Goal: Information Seeking & Learning: Compare options

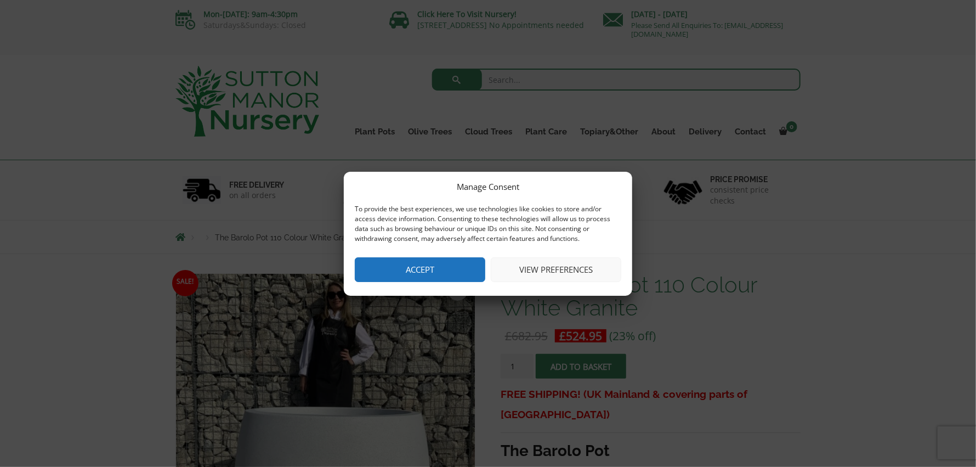
click at [440, 263] on button "Accept" at bounding box center [420, 269] width 131 height 25
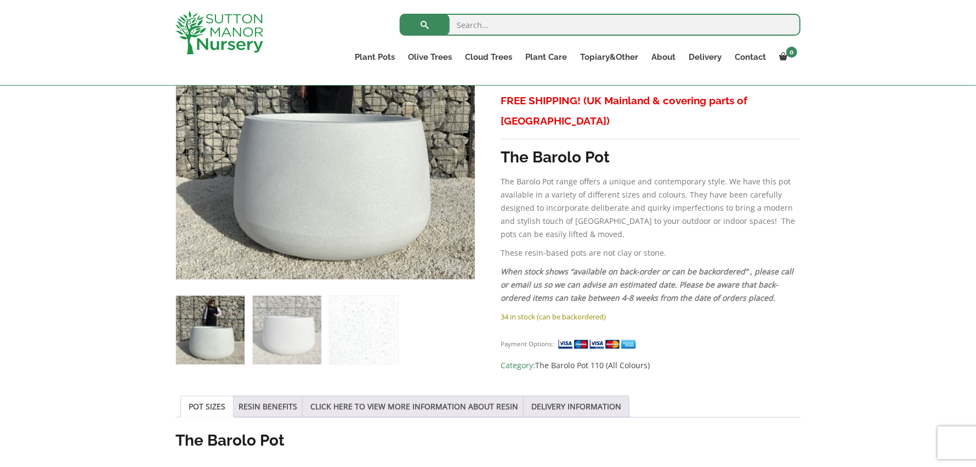
scroll to position [274, 0]
click at [369, 317] on img at bounding box center [364, 330] width 69 height 69
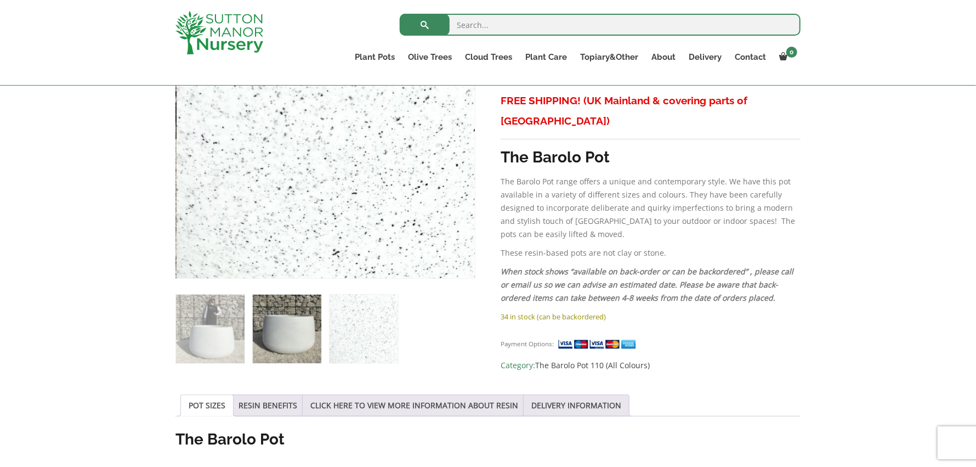
click at [297, 328] on img at bounding box center [287, 328] width 69 height 69
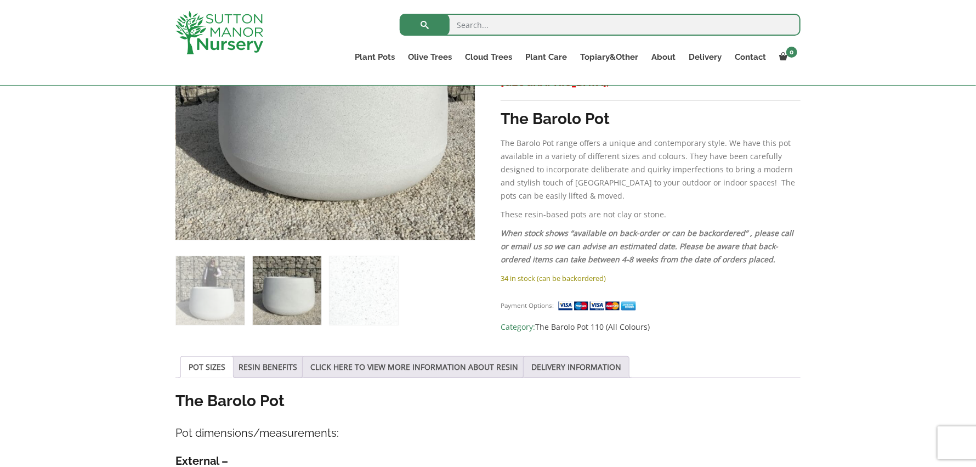
scroll to position [165, 0]
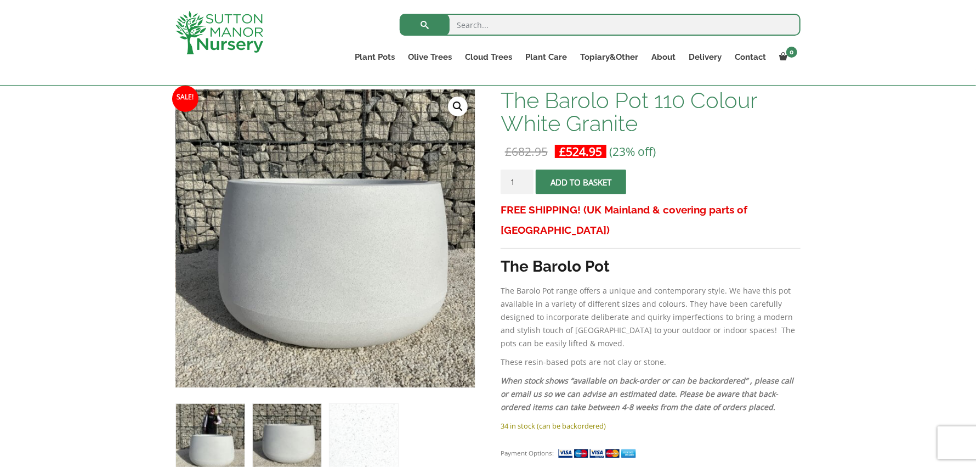
click at [222, 428] on img at bounding box center [210, 438] width 69 height 69
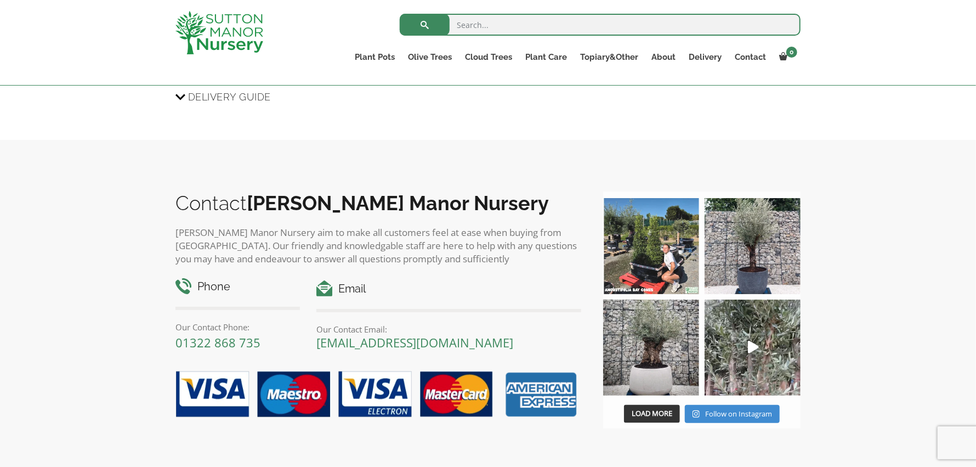
scroll to position [1206, 0]
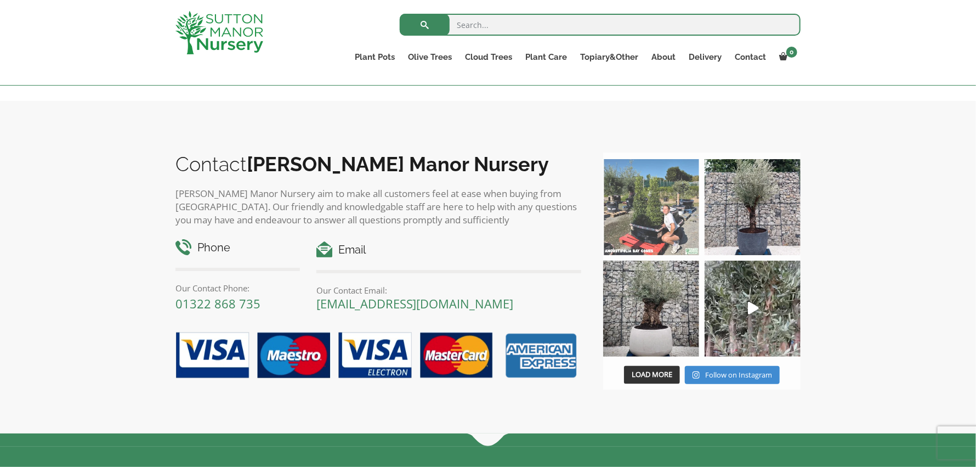
click at [659, 221] on img at bounding box center [651, 207] width 96 height 96
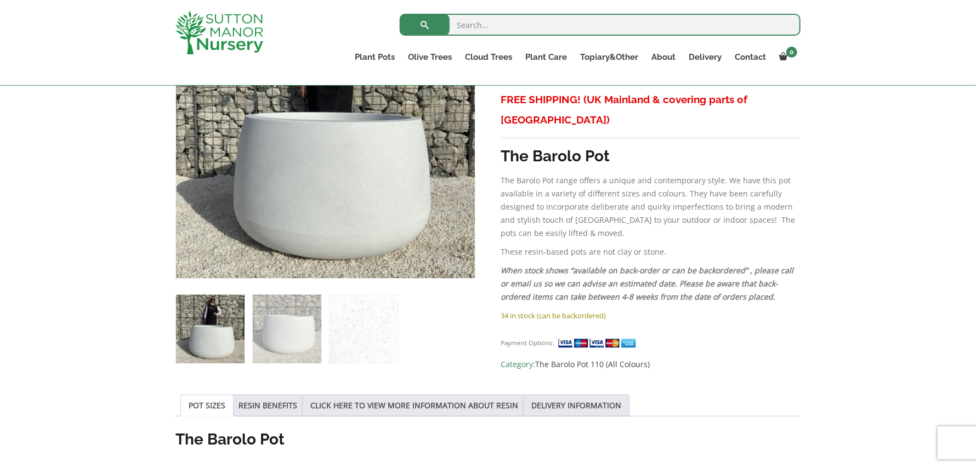
scroll to position [0, 0]
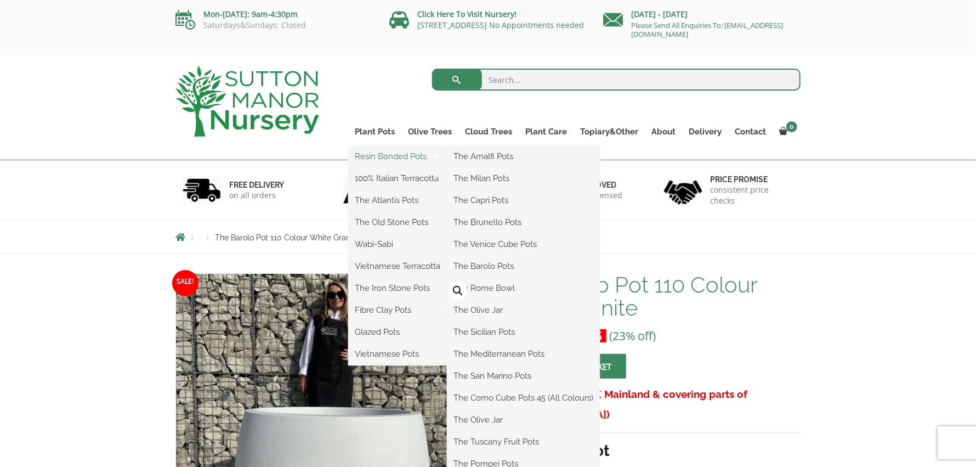
click at [385, 153] on link "Resin Bonded Pots" at bounding box center [397, 156] width 99 height 16
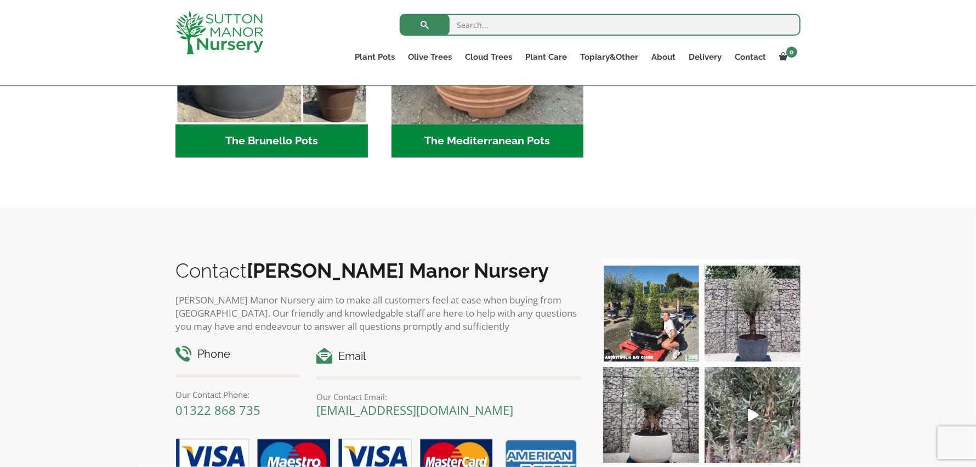
scroll to position [1480, 0]
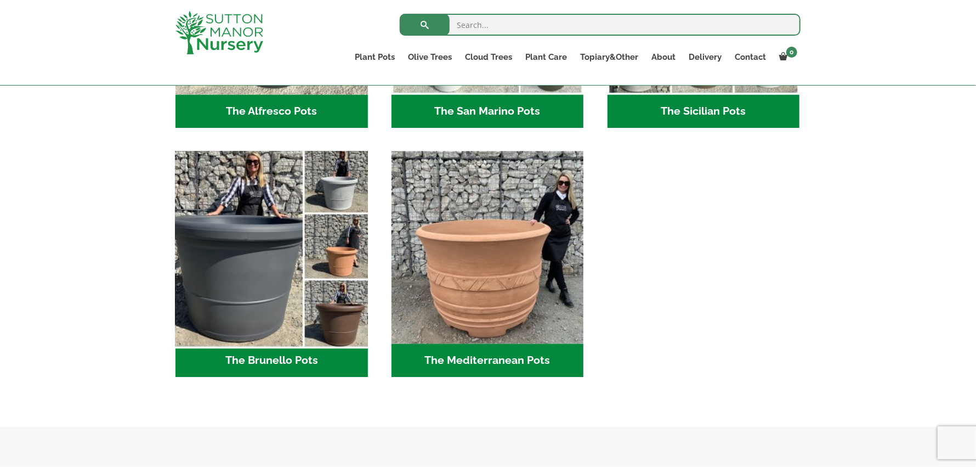
click at [251, 248] on img "Visit product category The Brunello Pots" at bounding box center [272, 247] width 202 height 202
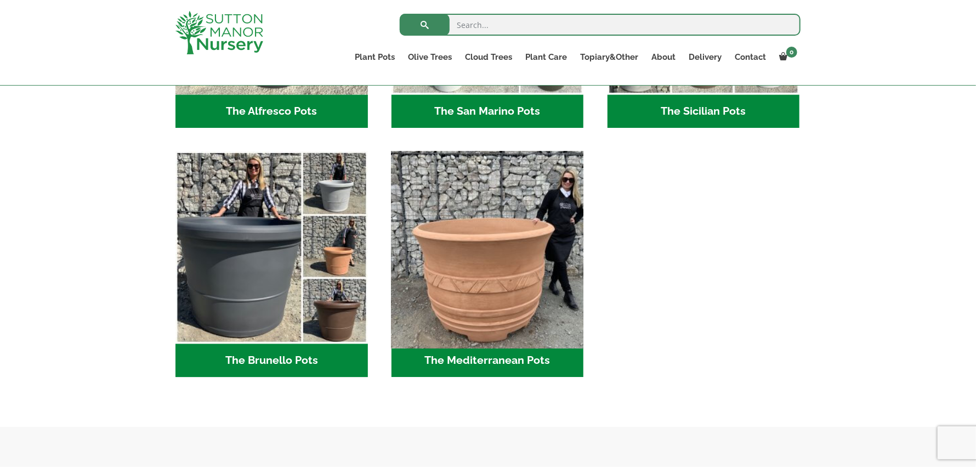
click at [485, 258] on img "Visit product category The Mediterranean Pots" at bounding box center [488, 247] width 202 height 202
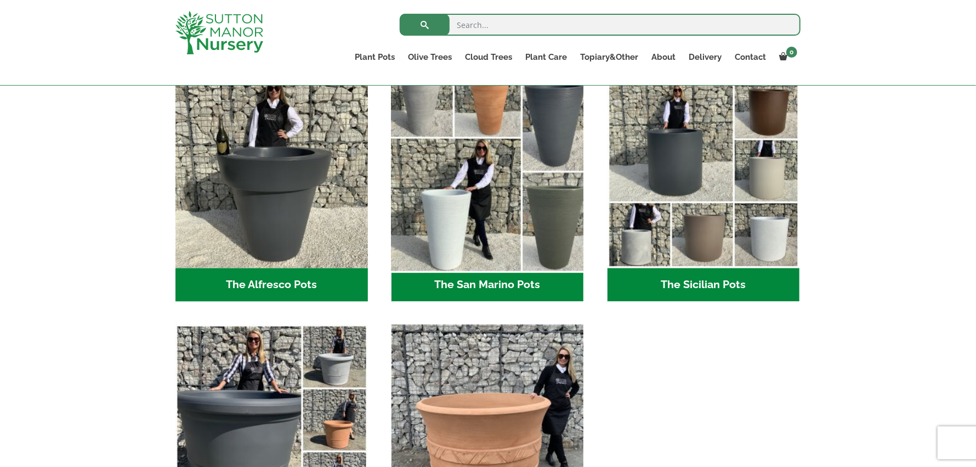
scroll to position [1316, 0]
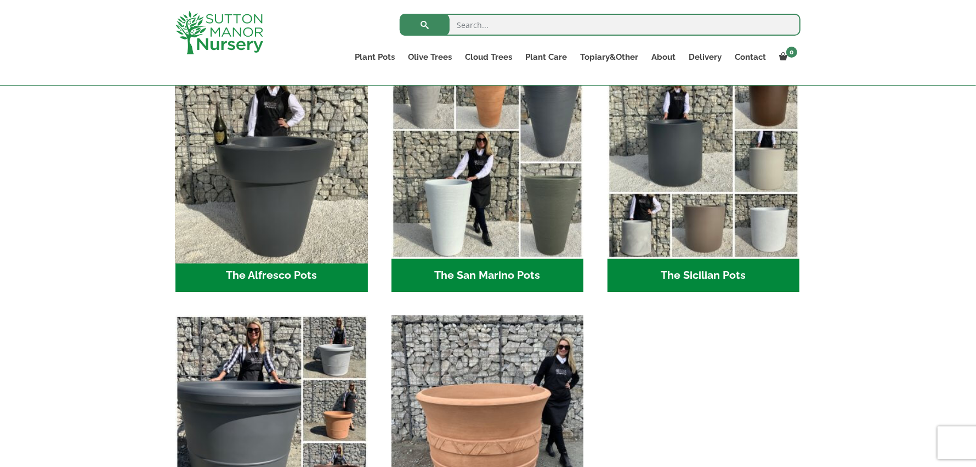
click at [283, 163] on img "Visit product category The Alfresco Pots" at bounding box center [272, 162] width 202 height 202
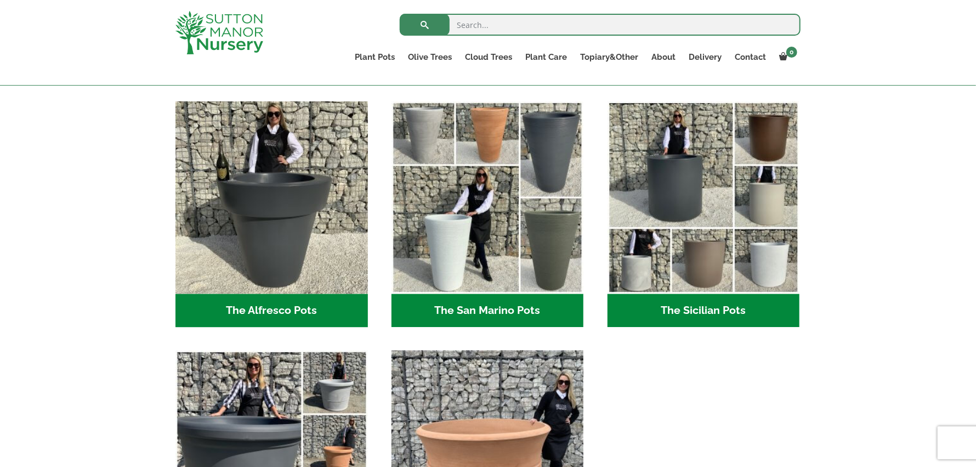
scroll to position [1261, 0]
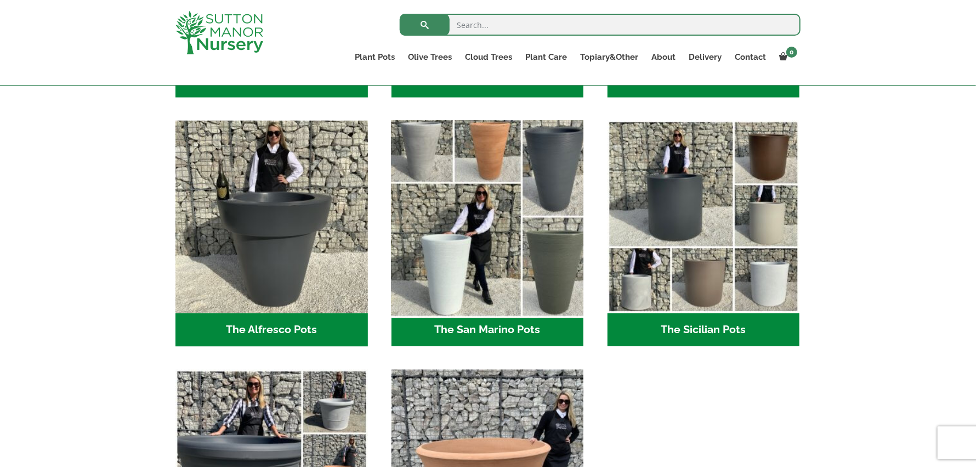
click at [506, 216] on img "Visit product category The San Marino Pots" at bounding box center [488, 217] width 202 height 202
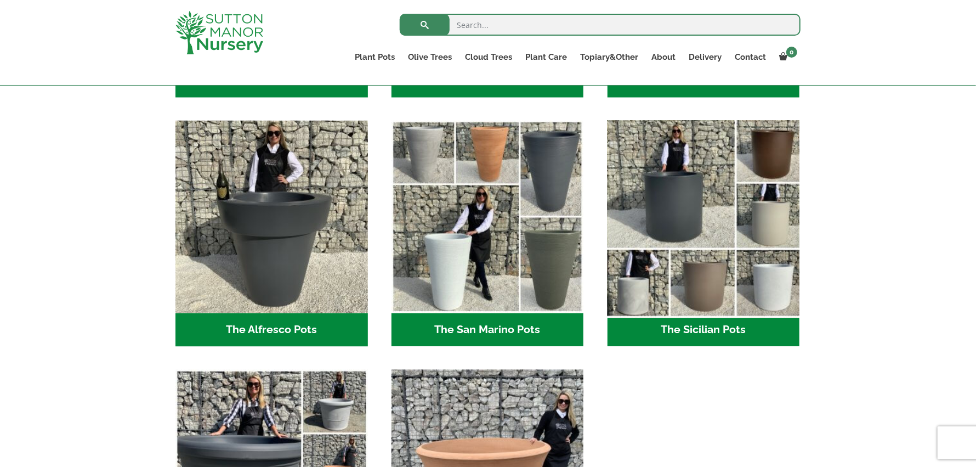
click at [679, 212] on img "Visit product category The Sicilian Pots" at bounding box center [704, 217] width 202 height 202
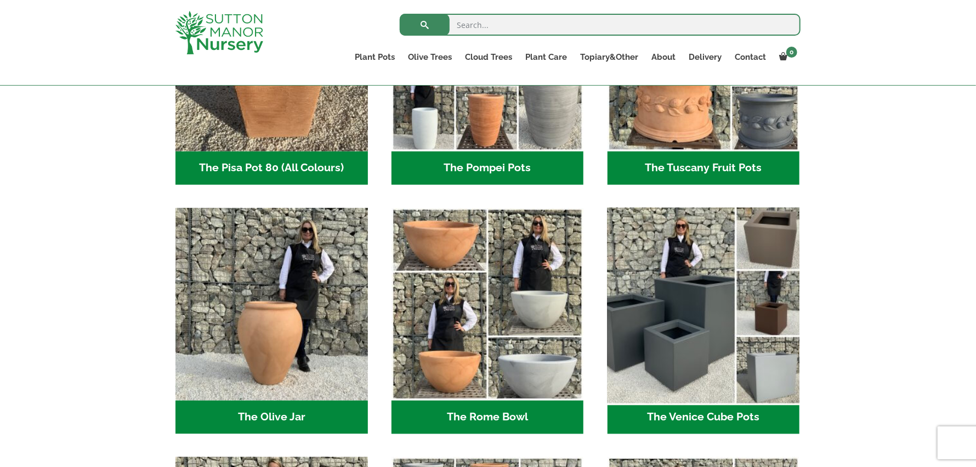
scroll to position [987, 0]
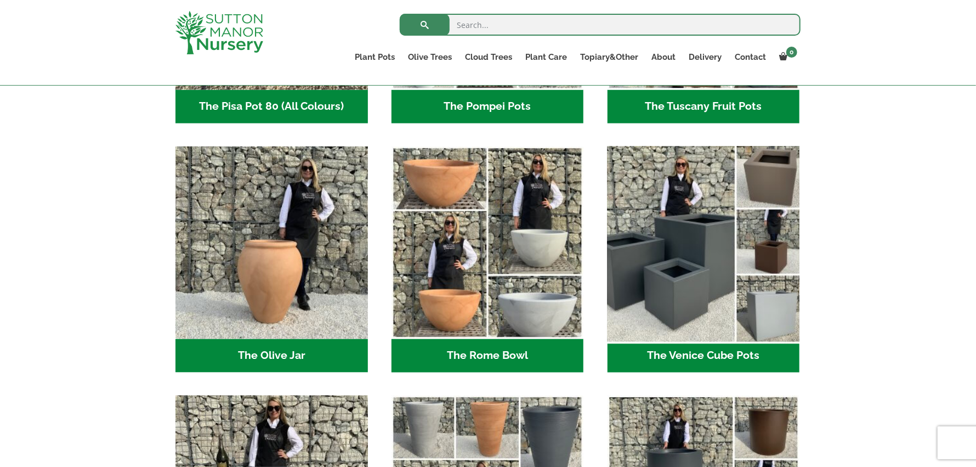
click at [710, 229] on img "Visit product category The Venice Cube Pots" at bounding box center [704, 242] width 202 height 202
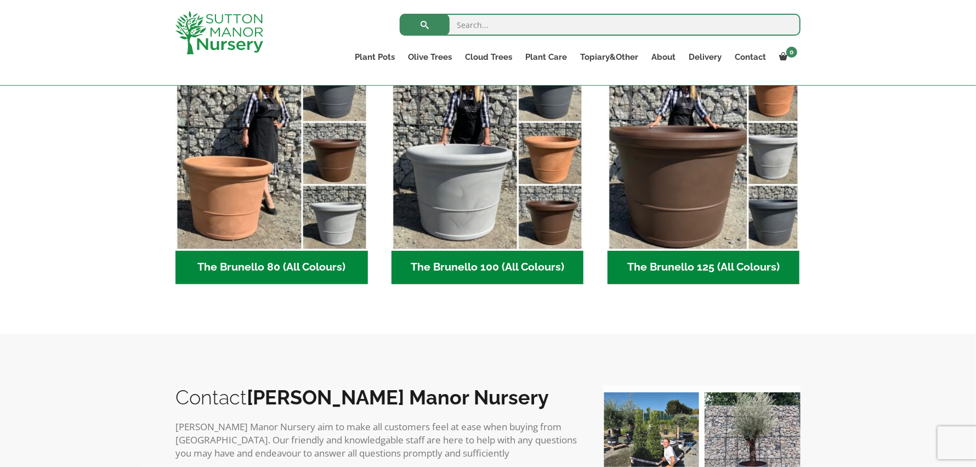
scroll to position [165, 0]
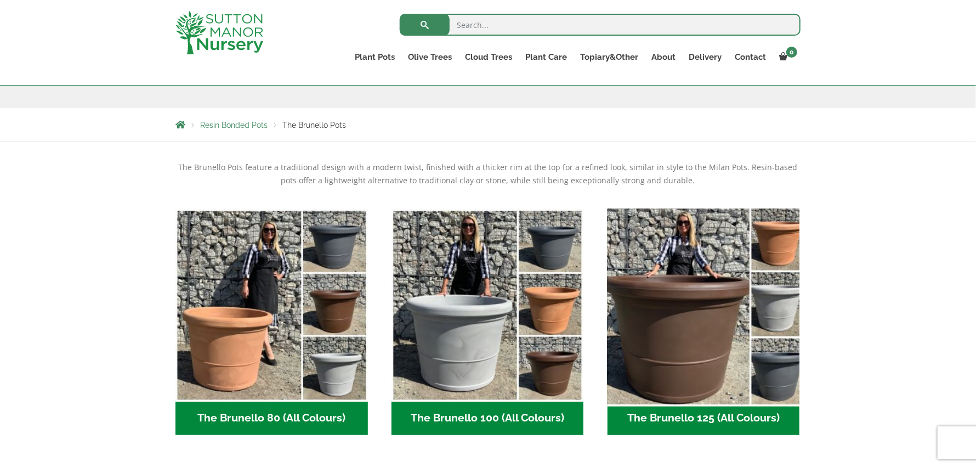
click at [683, 233] on img "Visit product category The Brunello 125 (All Colours)" at bounding box center [704, 305] width 202 height 202
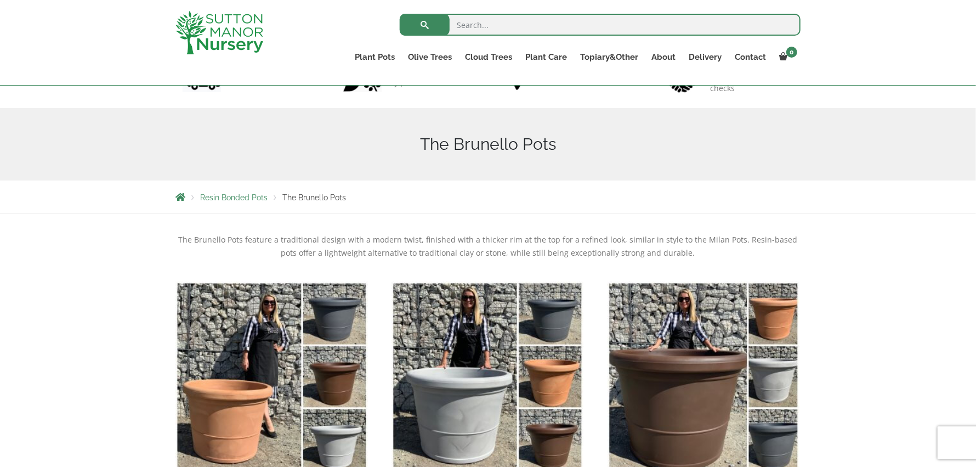
scroll to position [0, 0]
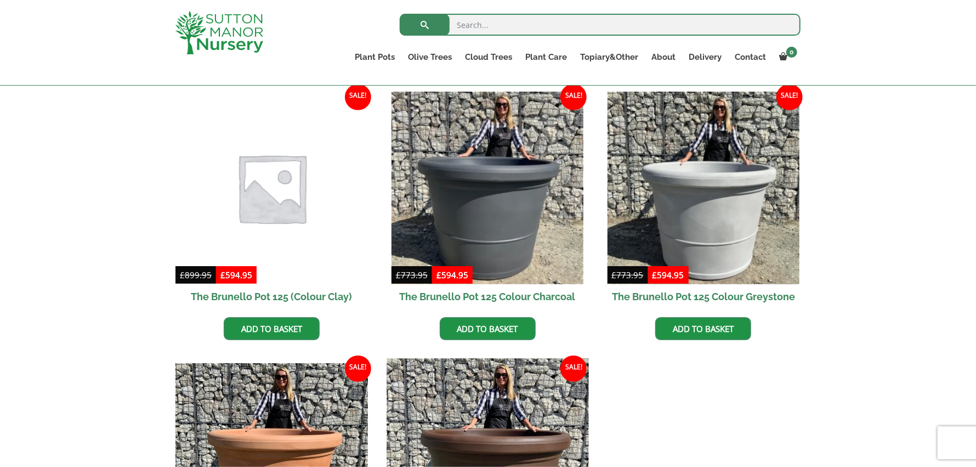
scroll to position [274, 0]
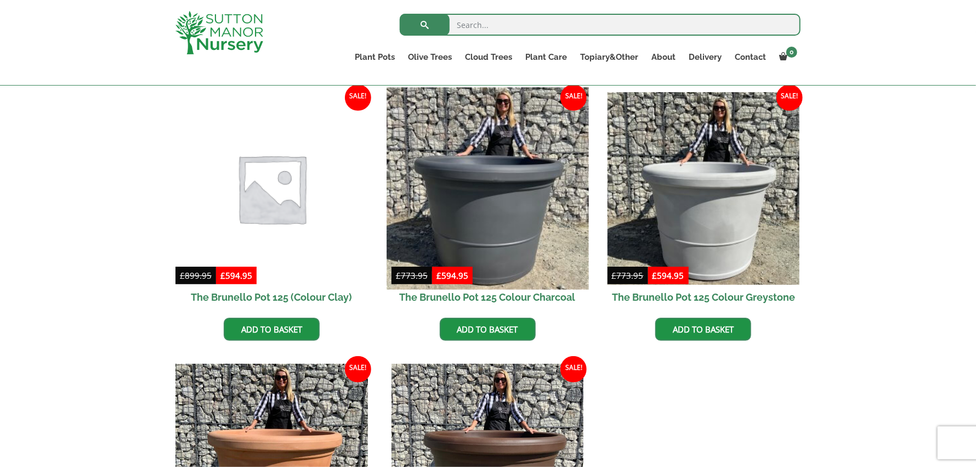
click at [490, 199] on img at bounding box center [488, 188] width 202 height 202
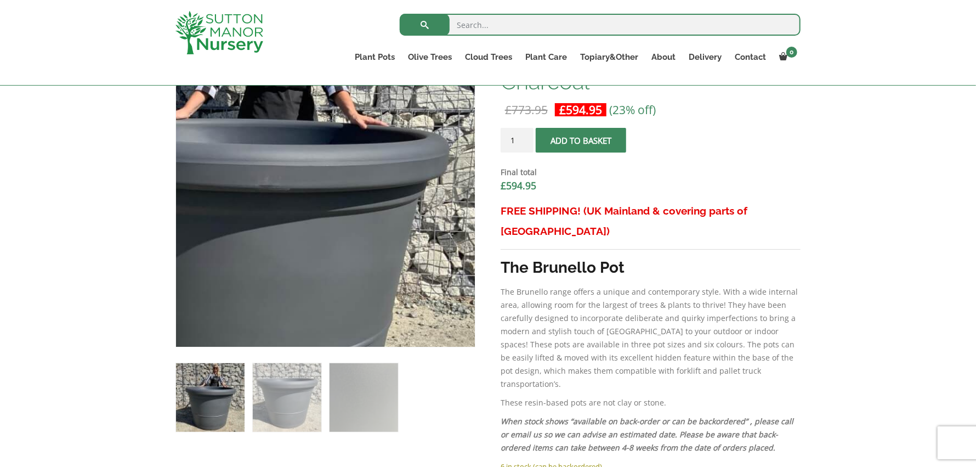
scroll to position [383, 0]
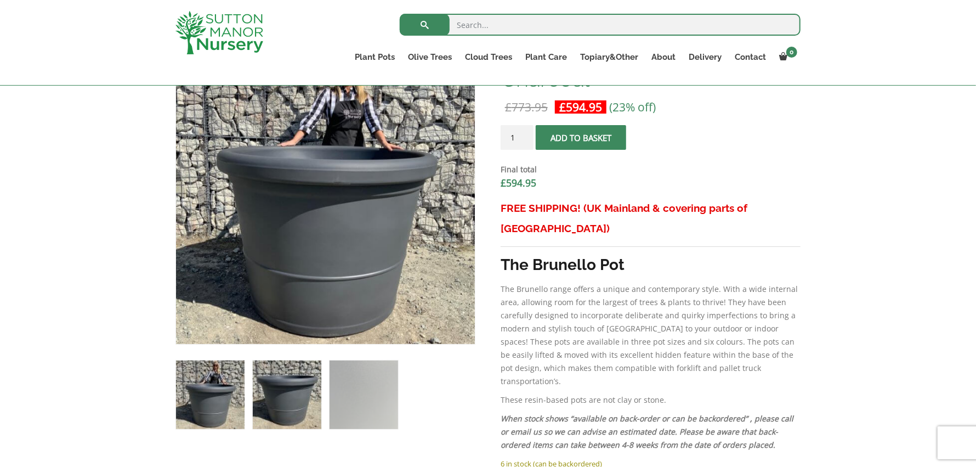
click at [287, 390] on img at bounding box center [287, 394] width 69 height 69
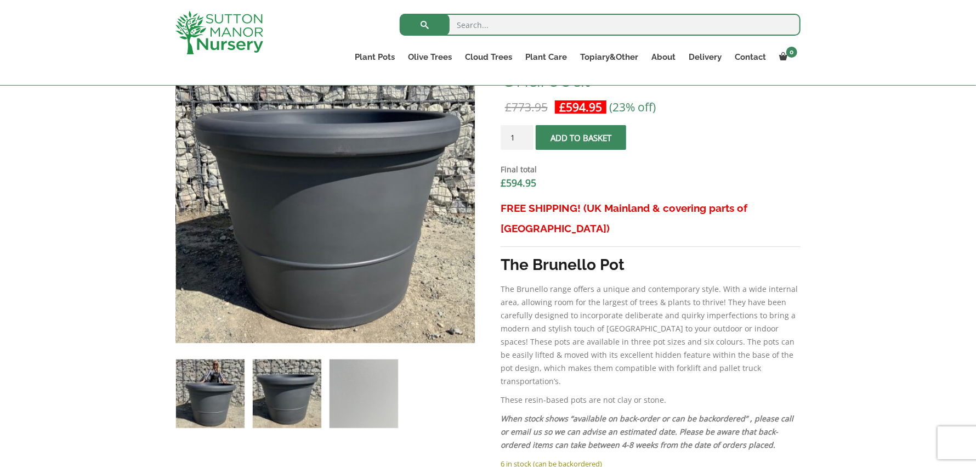
click at [196, 397] on img at bounding box center [210, 393] width 69 height 69
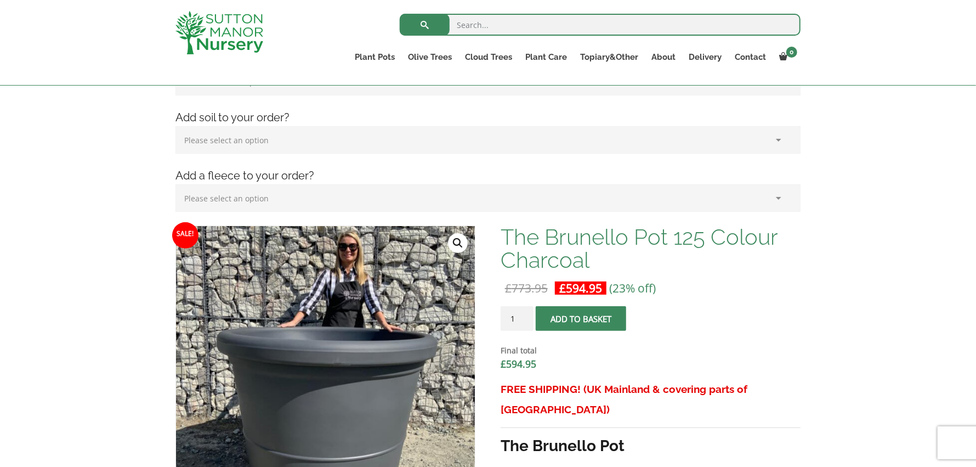
scroll to position [54, 0]
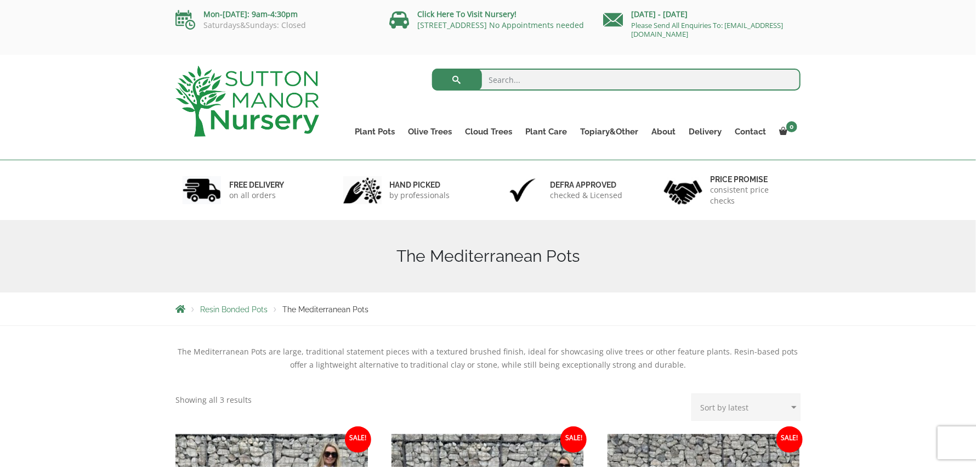
scroll to position [274, 0]
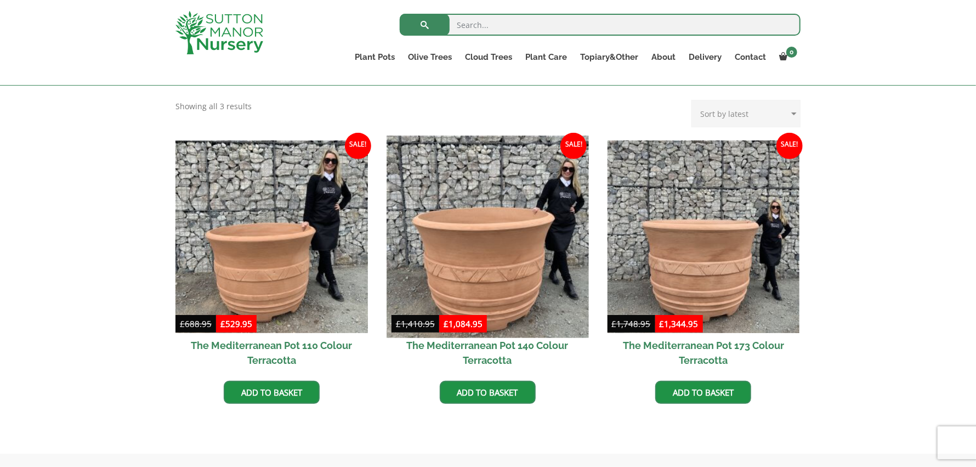
click at [503, 239] on img at bounding box center [488, 236] width 202 height 202
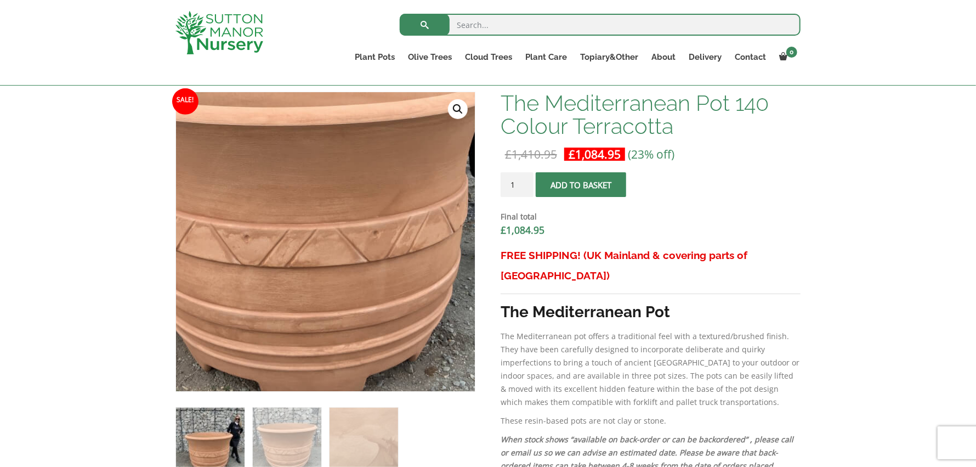
scroll to position [438, 0]
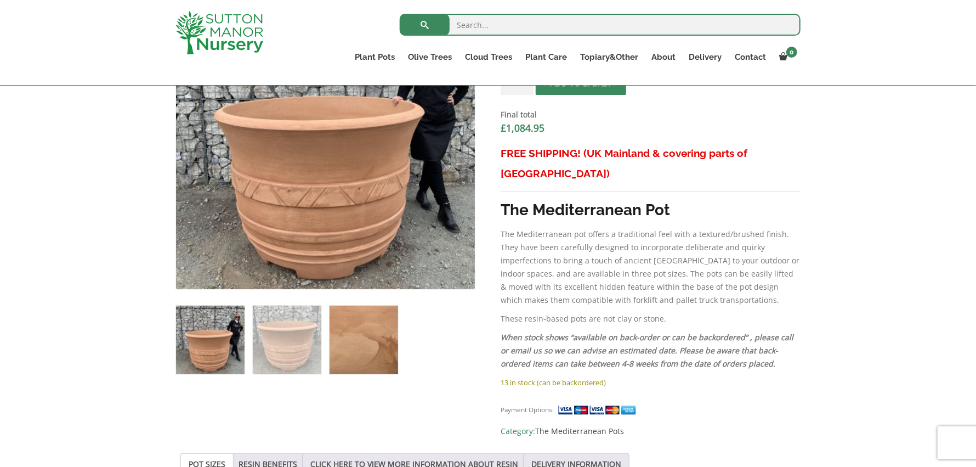
click at [354, 349] on img at bounding box center [364, 339] width 69 height 69
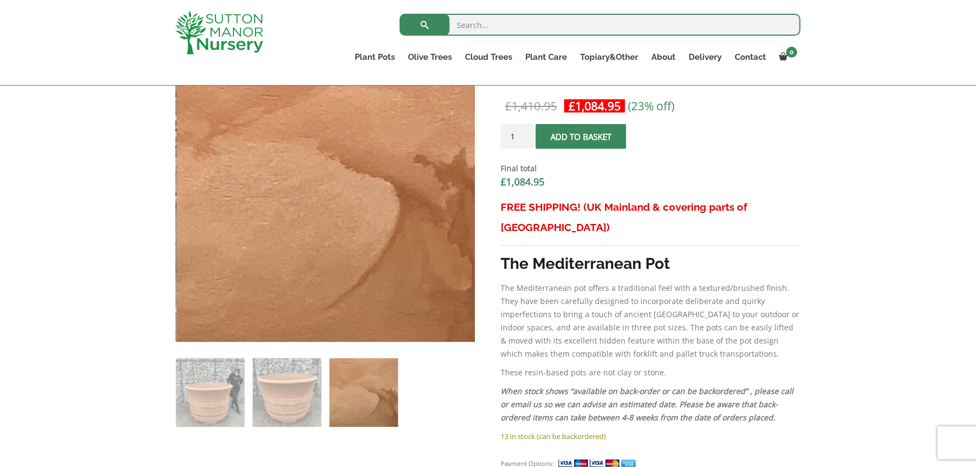
scroll to position [493, 0]
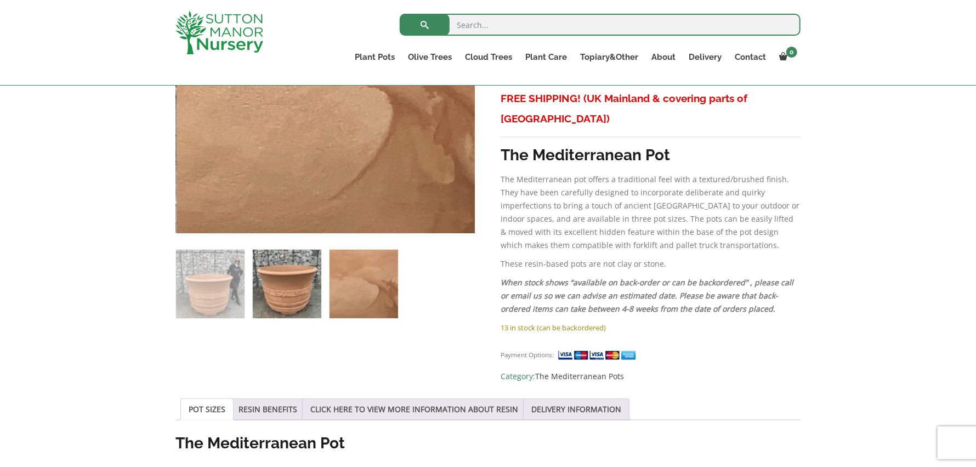
click at [297, 284] on img at bounding box center [287, 284] width 69 height 69
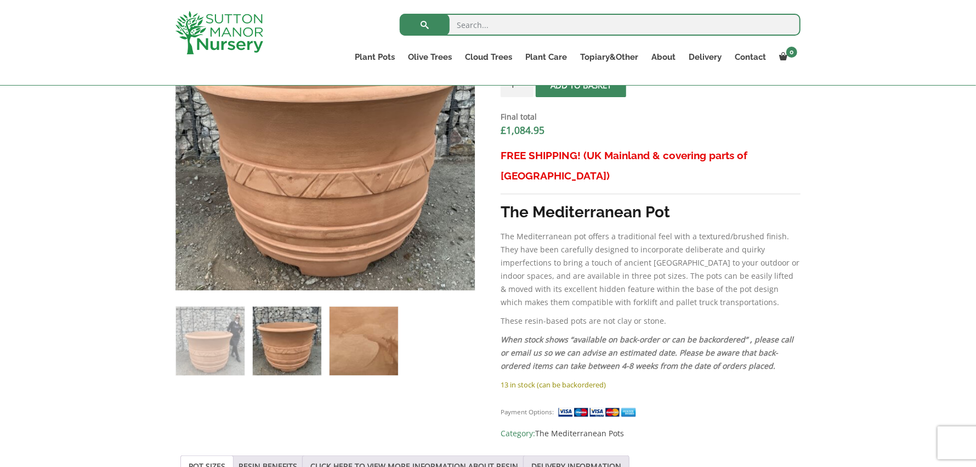
scroll to position [383, 0]
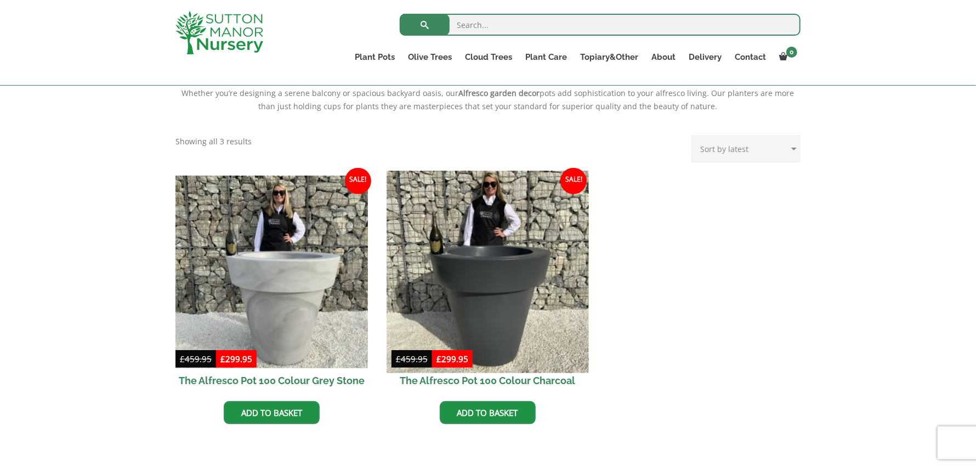
scroll to position [418, 0]
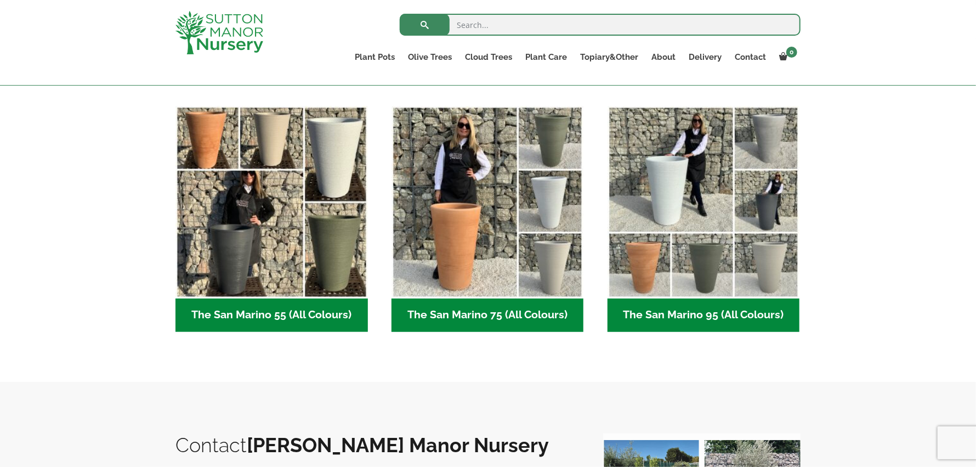
scroll to position [219, 0]
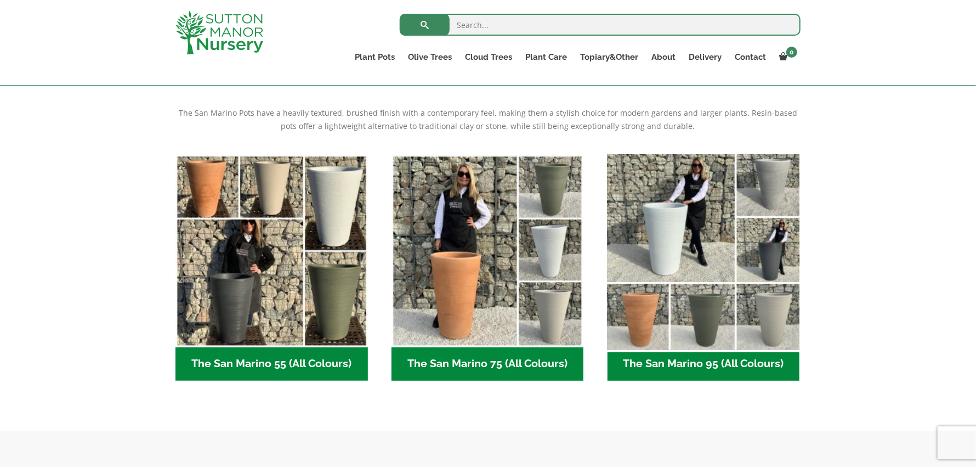
click at [681, 201] on img "Visit product category The San Marino 95 (All Colours)" at bounding box center [704, 251] width 202 height 202
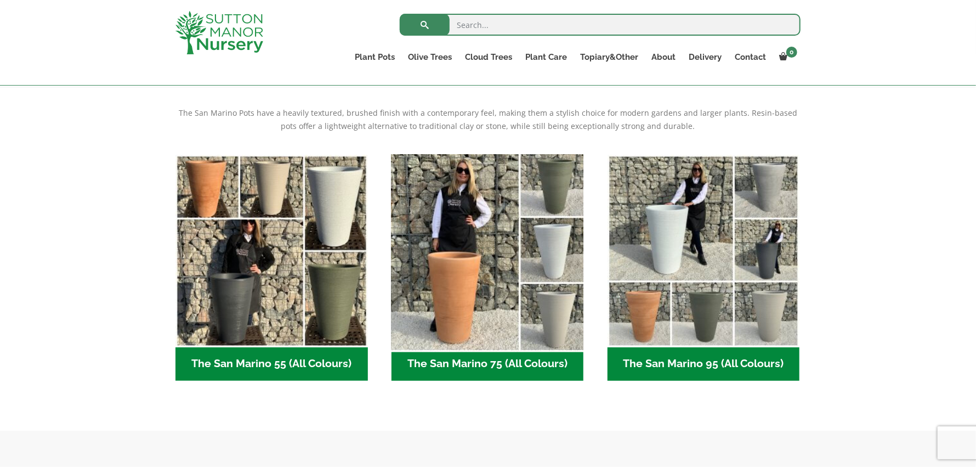
scroll to position [0, 0]
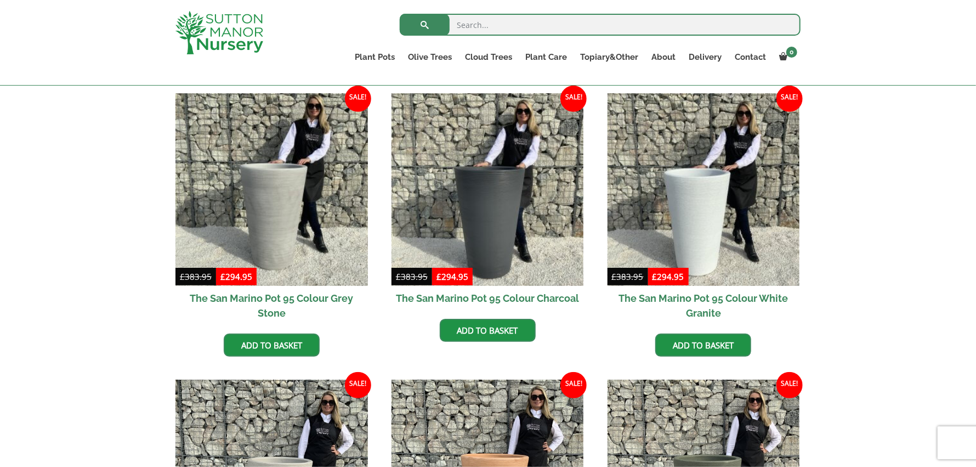
scroll to position [219, 0]
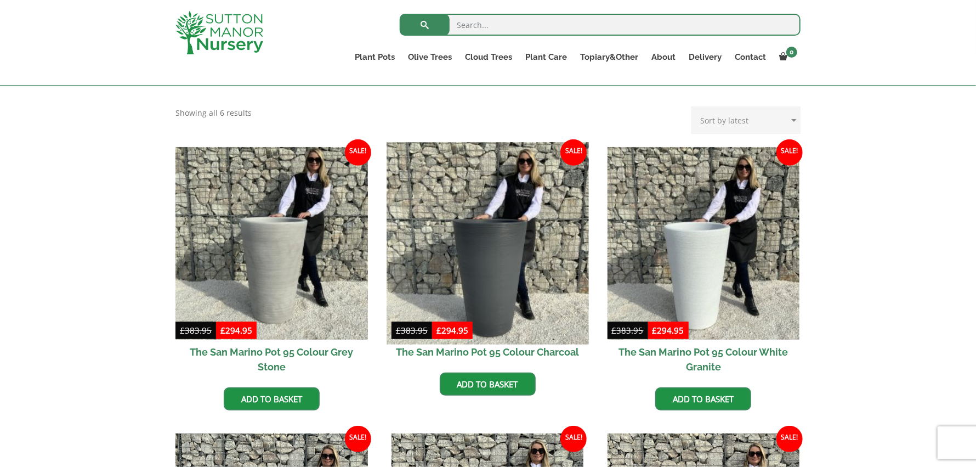
click at [480, 248] on img at bounding box center [488, 243] width 202 height 202
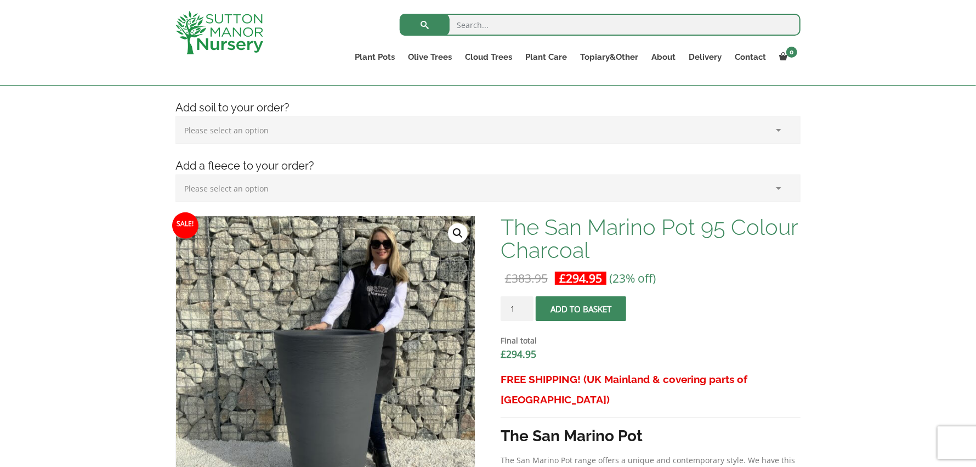
scroll to position [383, 0]
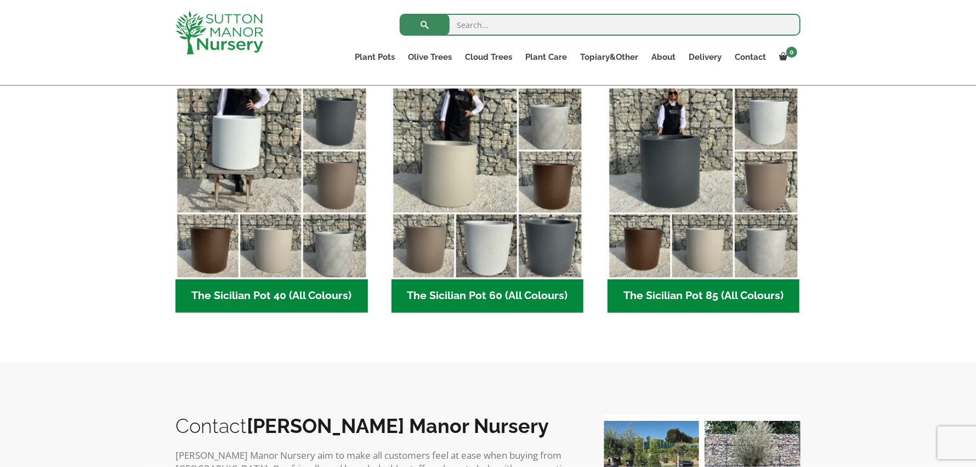
scroll to position [199, 0]
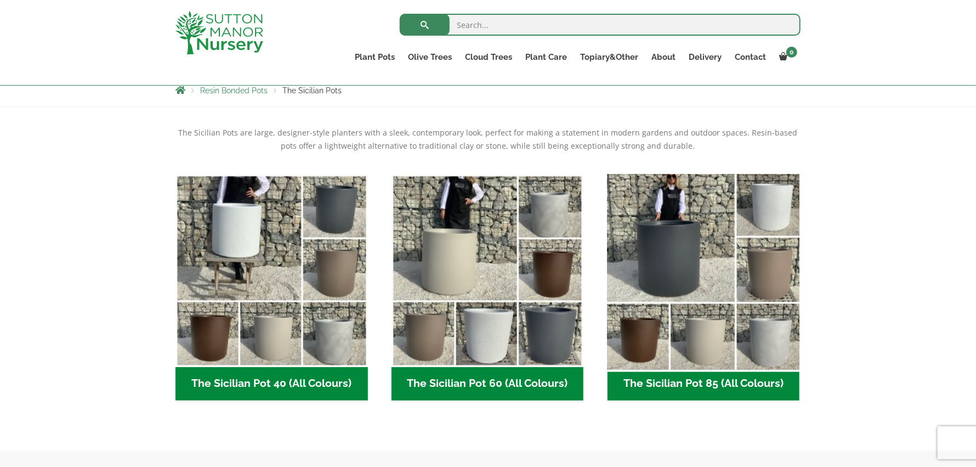
click at [677, 245] on img "Visit product category The Sicilian Pot 85 (All Colours)" at bounding box center [704, 270] width 202 height 202
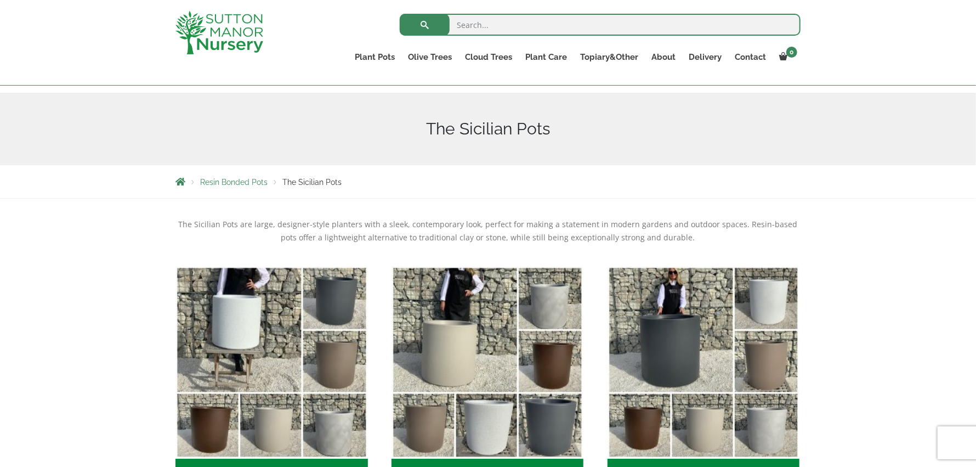
scroll to position [0, 0]
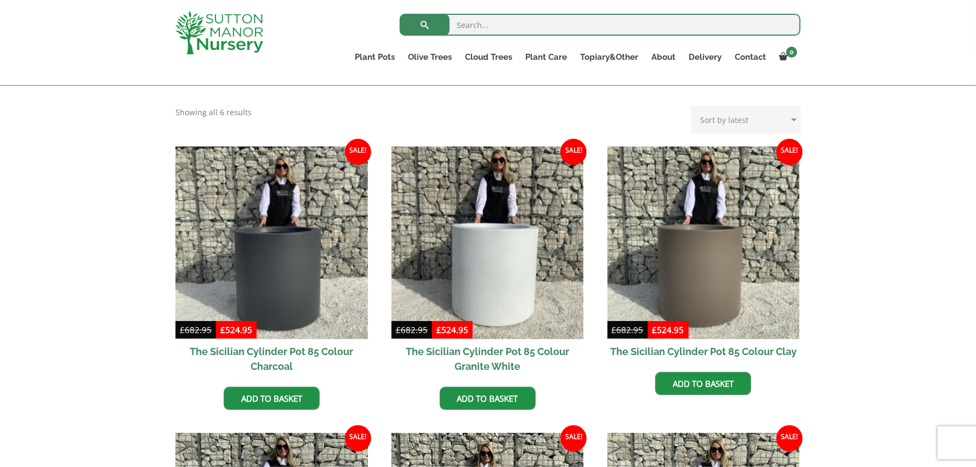
scroll to position [219, 0]
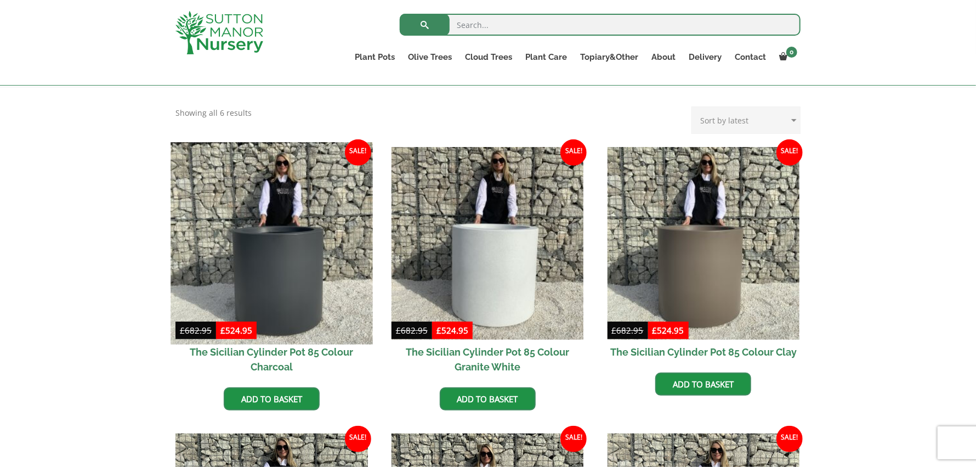
click at [298, 257] on img at bounding box center [272, 243] width 202 height 202
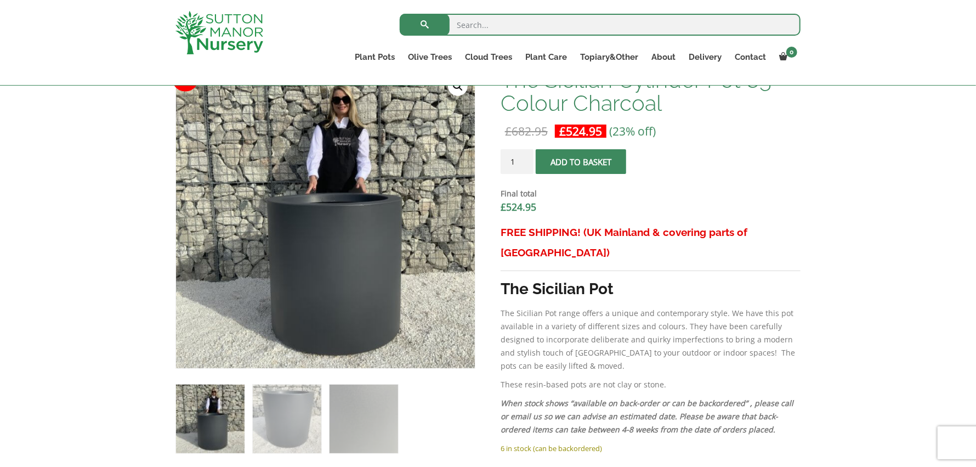
scroll to position [438, 0]
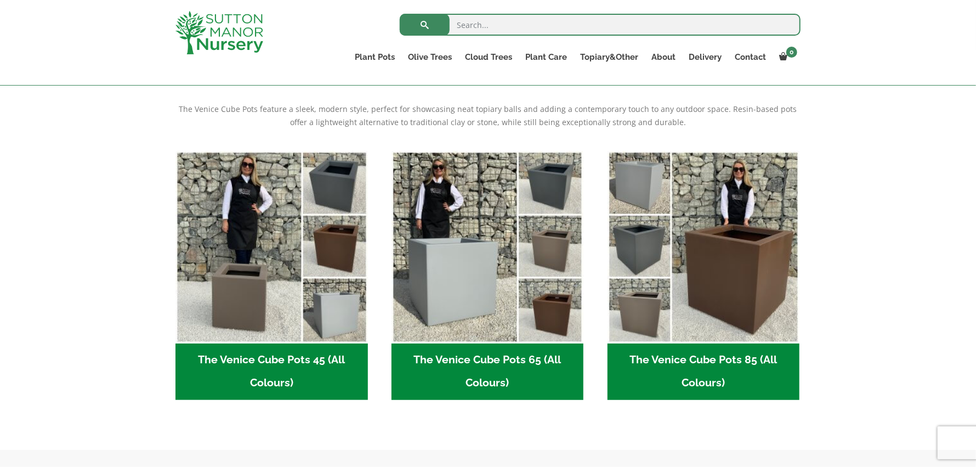
scroll to position [219, 0]
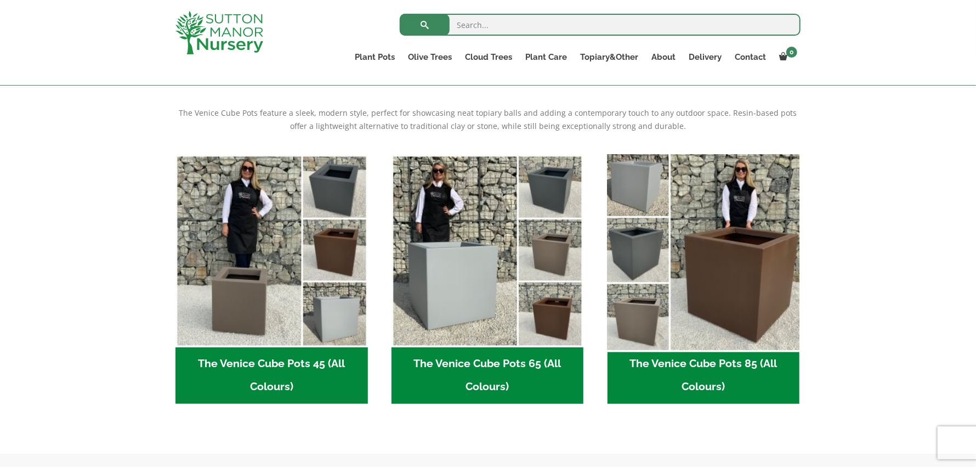
click at [701, 254] on img "Visit product category The Venice Cube Pots 85 (All Colours)" at bounding box center [704, 251] width 202 height 202
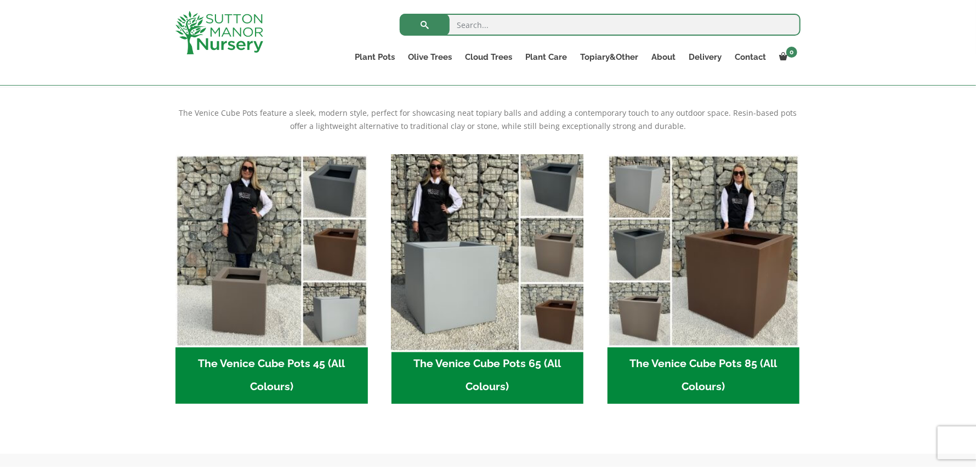
click at [463, 267] on img "Visit product category The Venice Cube Pots 65 (All Colours)" at bounding box center [488, 251] width 202 height 202
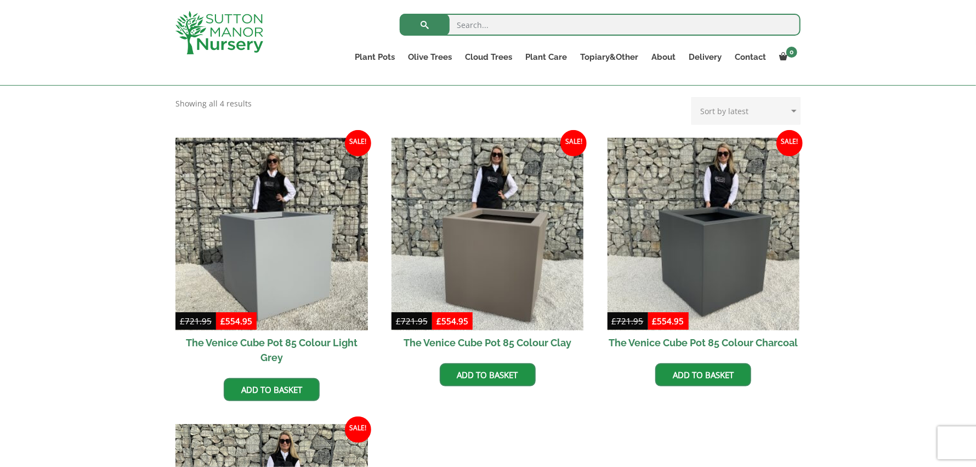
scroll to position [219, 0]
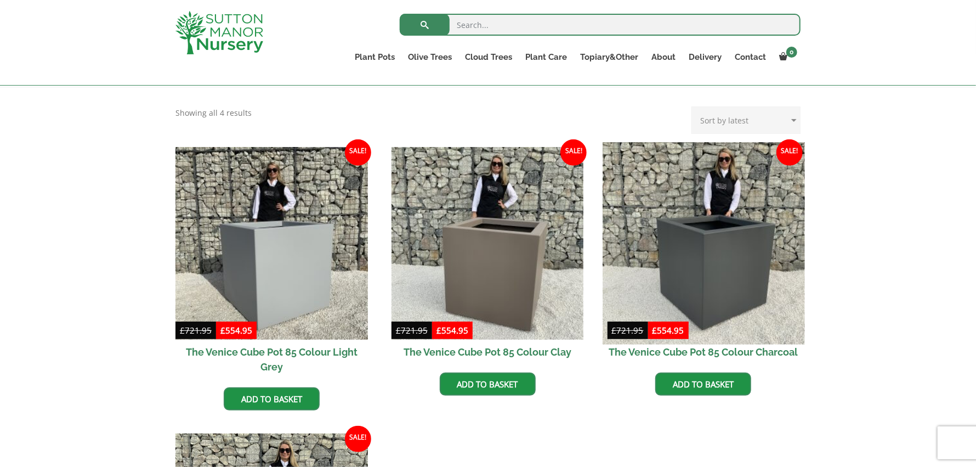
click at [713, 231] on img at bounding box center [704, 243] width 202 height 202
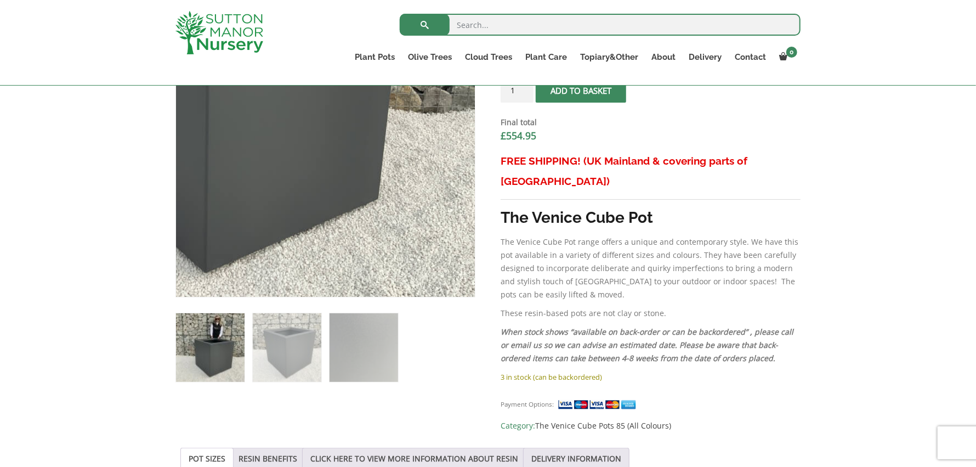
scroll to position [438, 0]
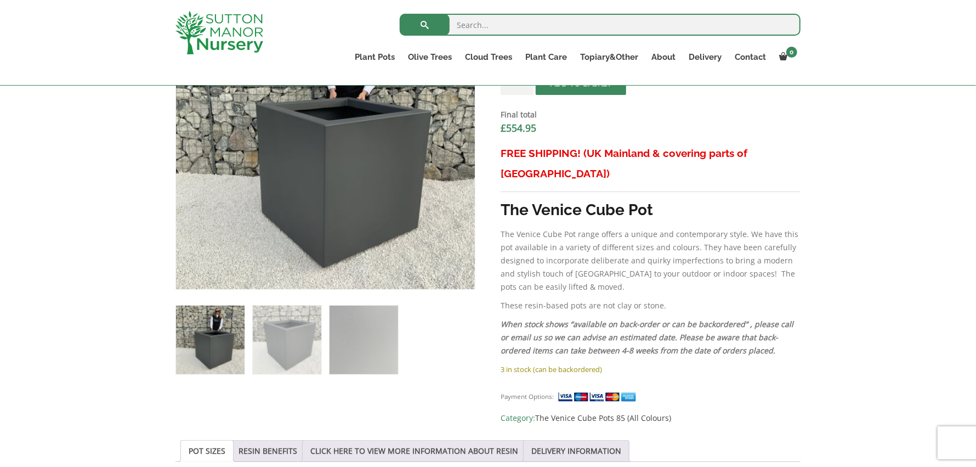
click at [249, 338] on ol at bounding box center [325, 332] width 300 height 85
click at [286, 336] on img at bounding box center [287, 339] width 69 height 69
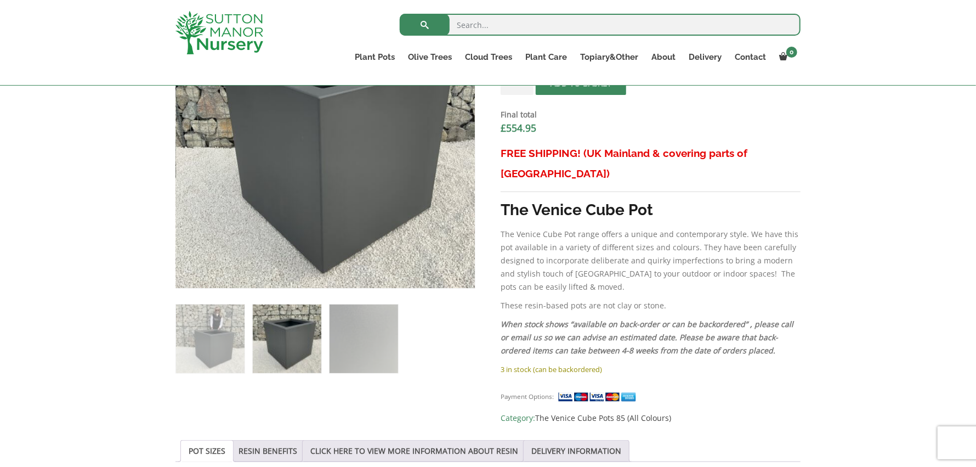
scroll to position [274, 0]
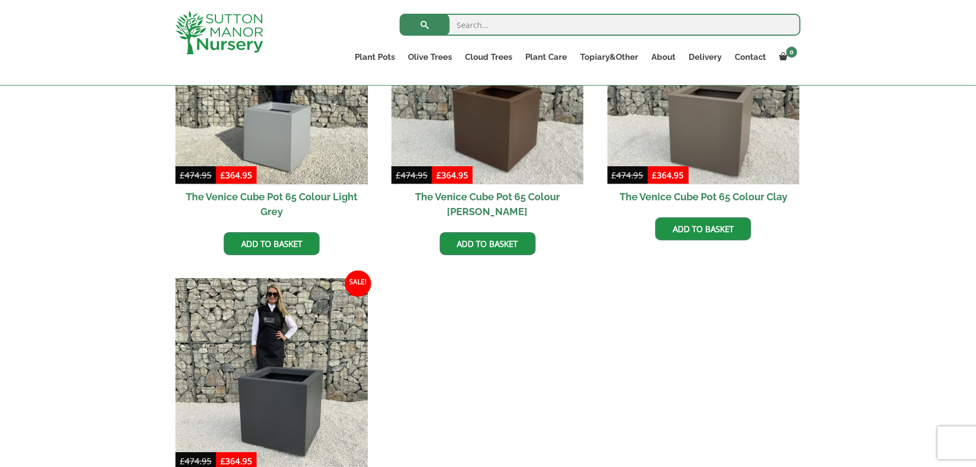
scroll to position [383, 0]
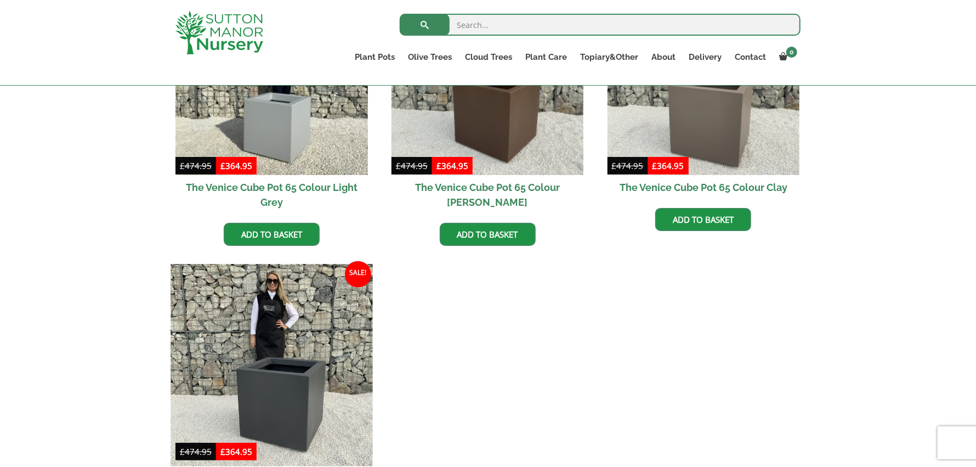
click at [298, 370] on img at bounding box center [272, 365] width 202 height 202
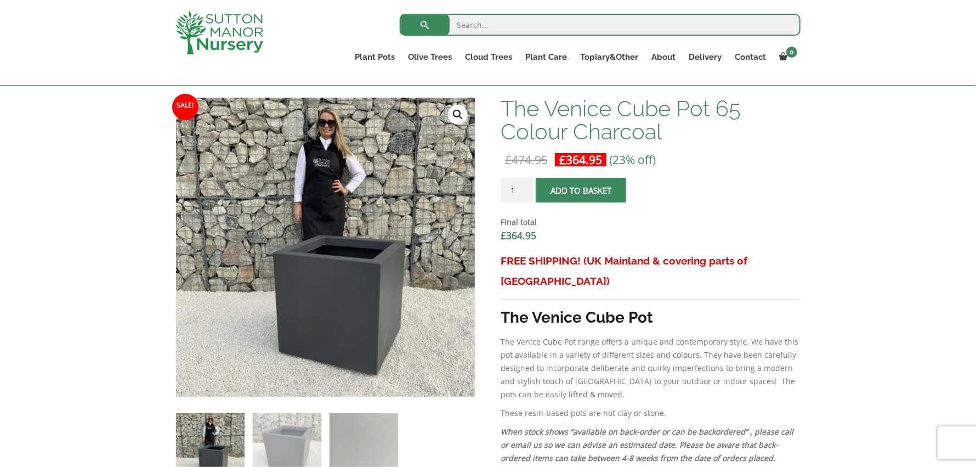
scroll to position [329, 0]
